Goal: Find specific page/section: Find specific page/section

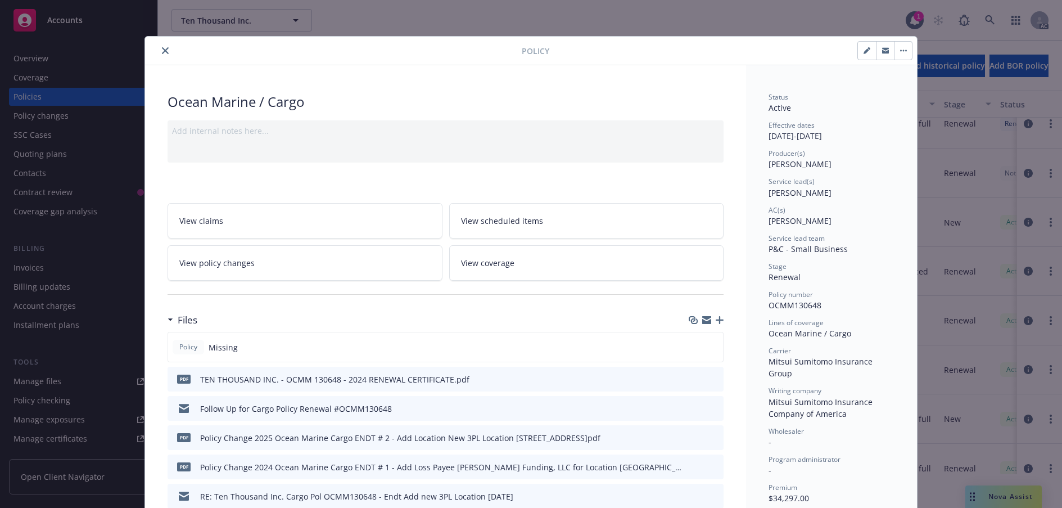
click at [169, 54] on icon "close" at bounding box center [165, 50] width 7 height 7
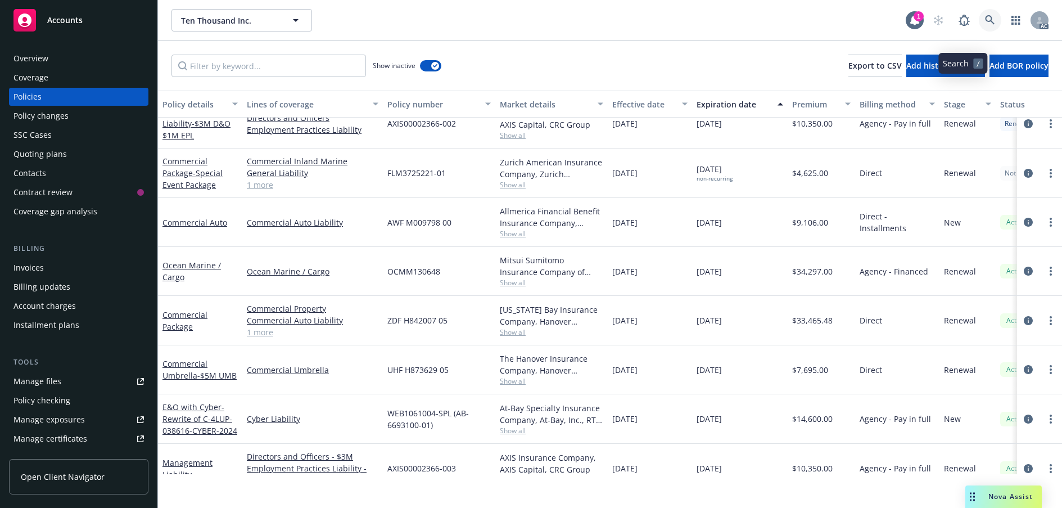
click at [985, 25] on icon at bounding box center [990, 20] width 10 height 10
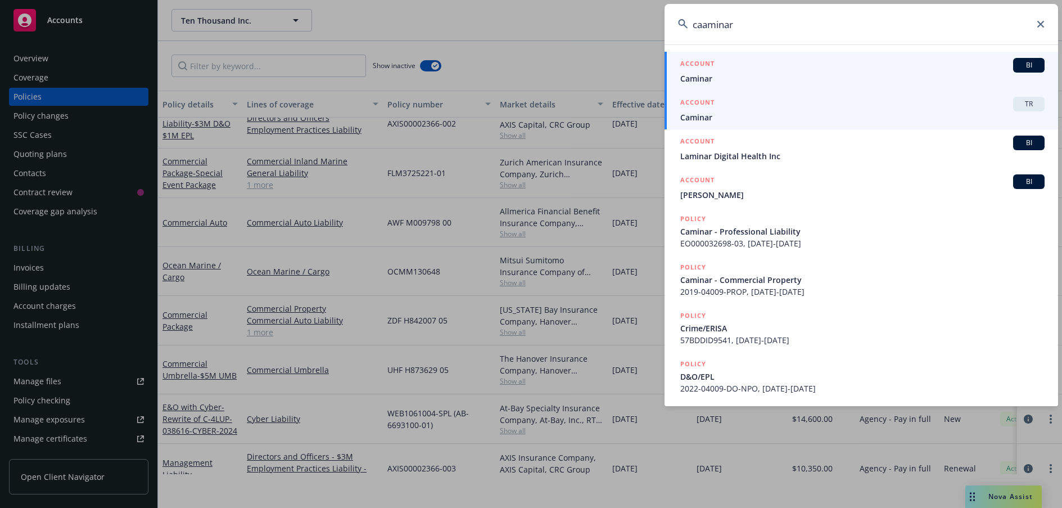
type input "caaminar"
click at [715, 83] on span "Caminar" at bounding box center [862, 79] width 364 height 12
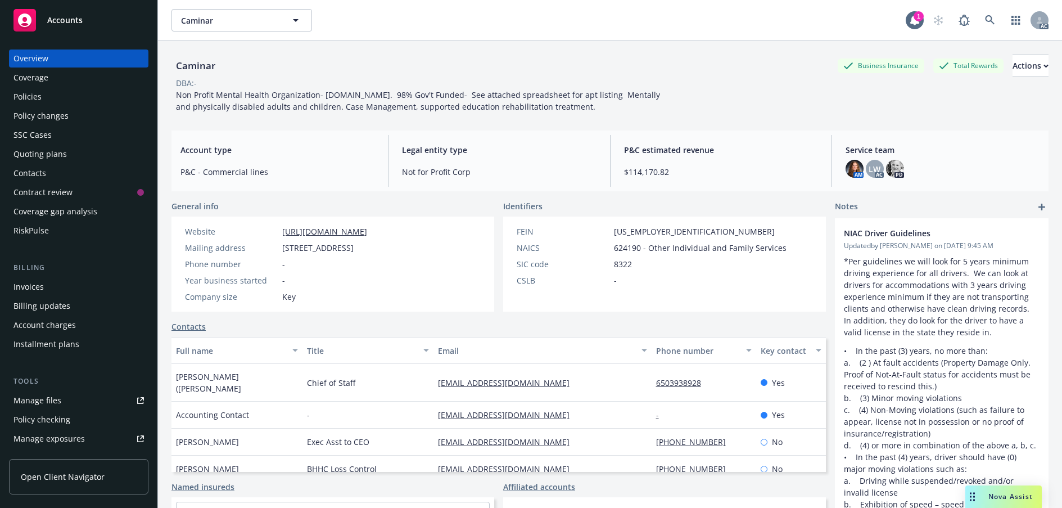
click at [51, 106] on div "Policies" at bounding box center [78, 97] width 130 height 18
